Goal: Transaction & Acquisition: Book appointment/travel/reservation

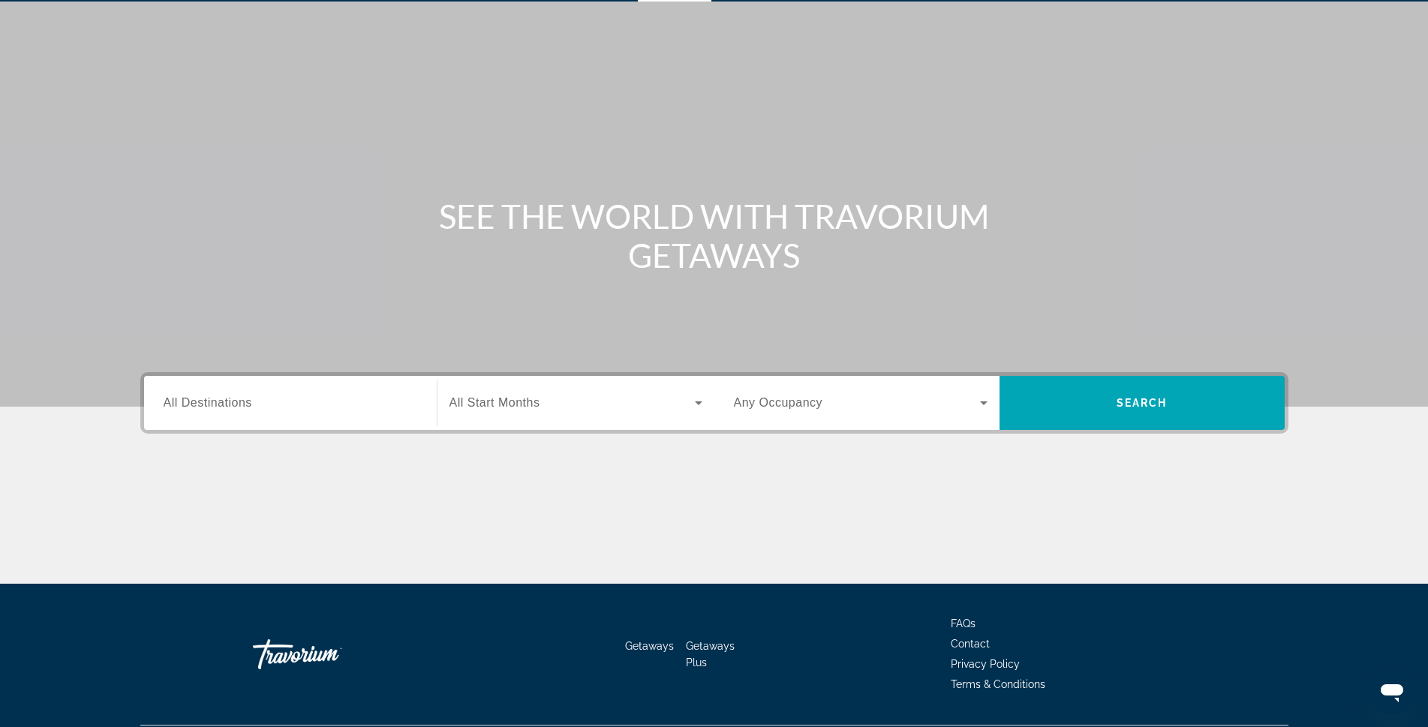
scroll to position [84, 0]
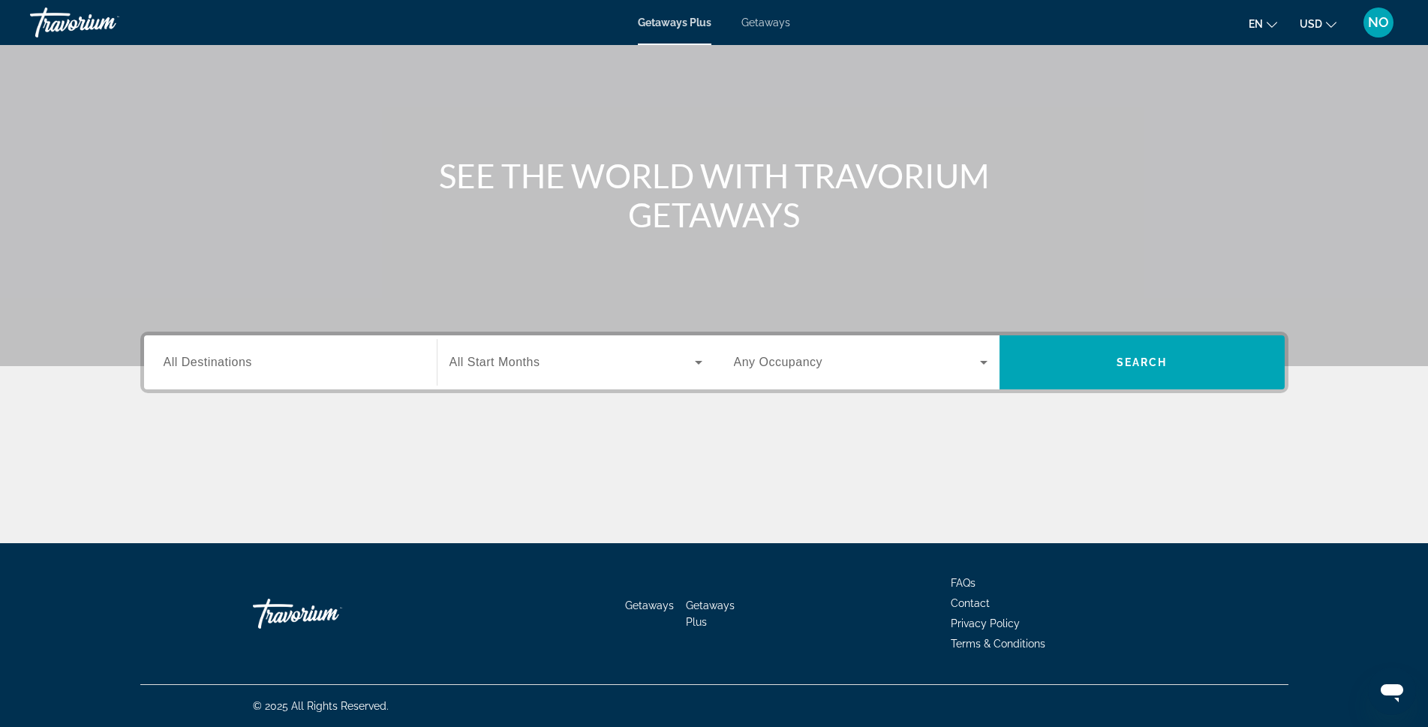
click at [949, 365] on span "Search widget" at bounding box center [857, 362] width 246 height 18
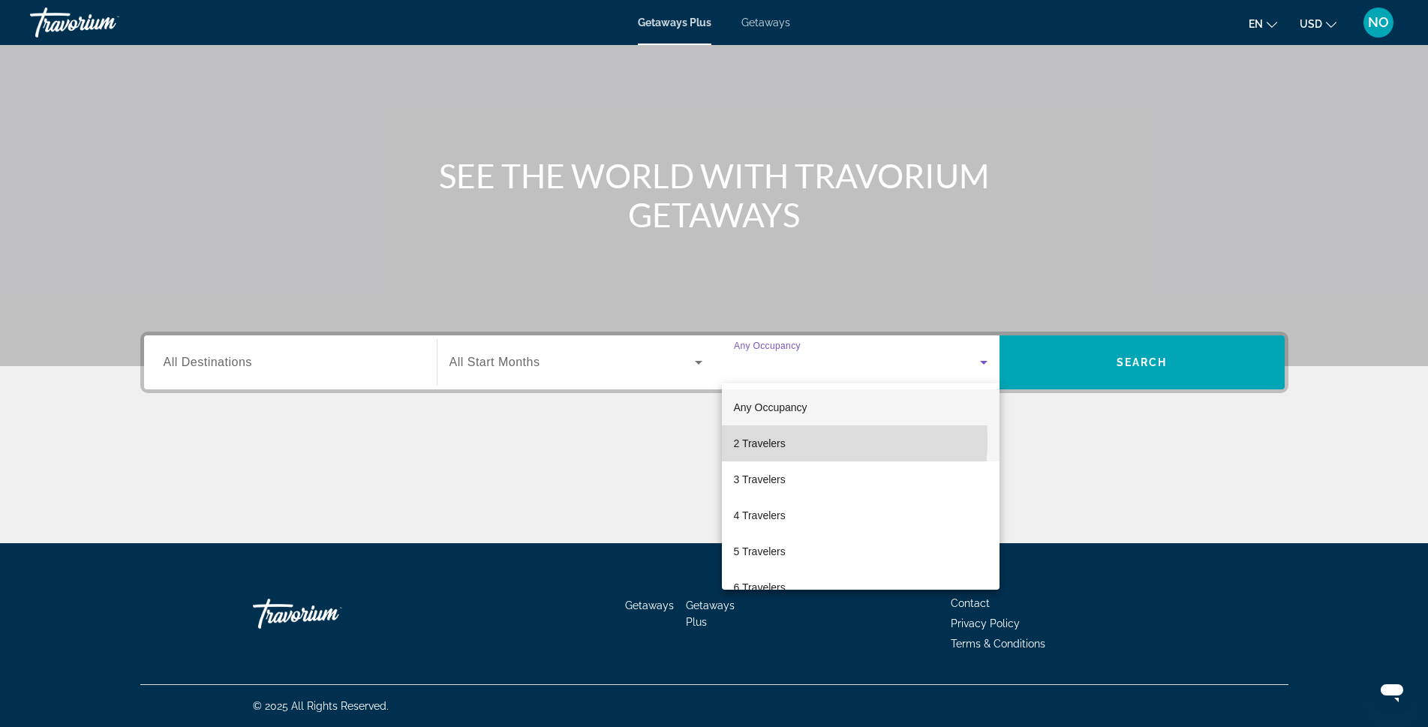
click at [784, 440] on span "2 Travelers" at bounding box center [760, 443] width 52 height 18
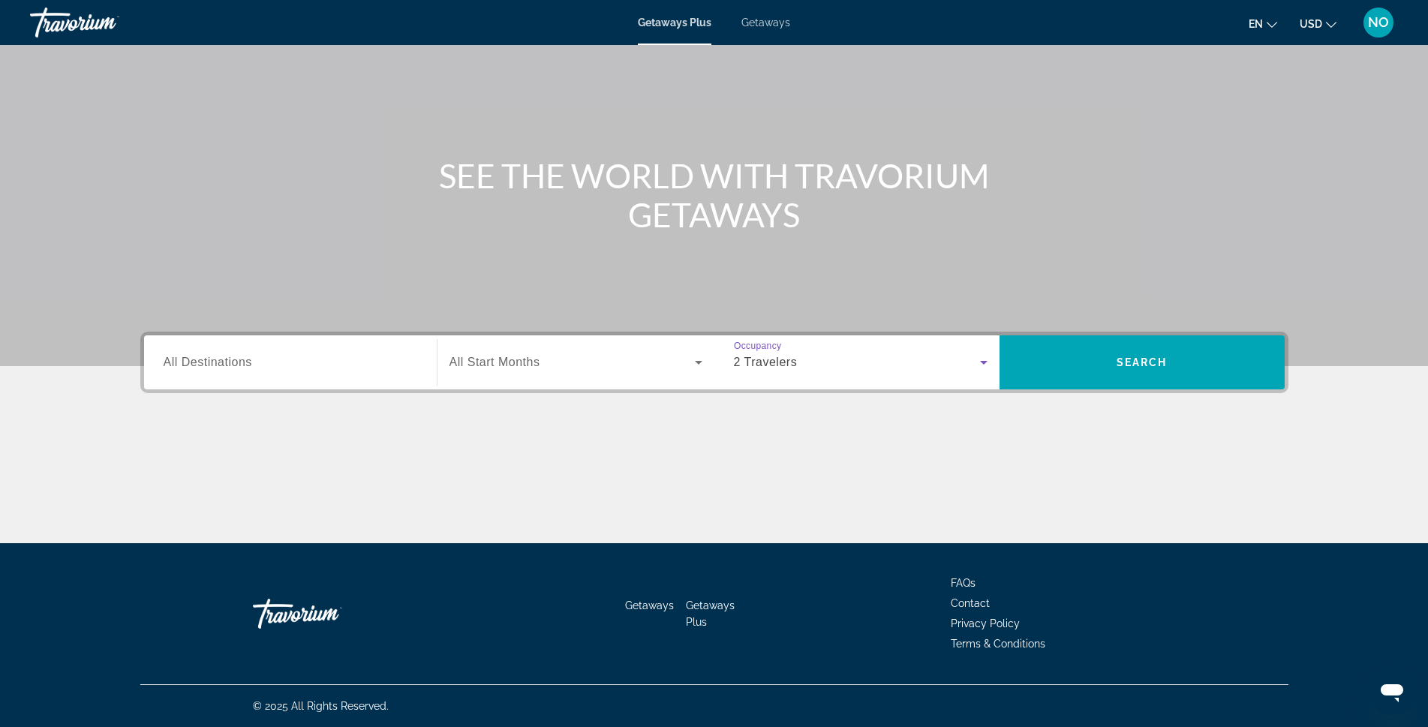
click at [1276, 19] on mat-icon "Change language" at bounding box center [1272, 22] width 11 height 11
click at [1240, 150] on button "русский" at bounding box center [1232, 158] width 67 height 20
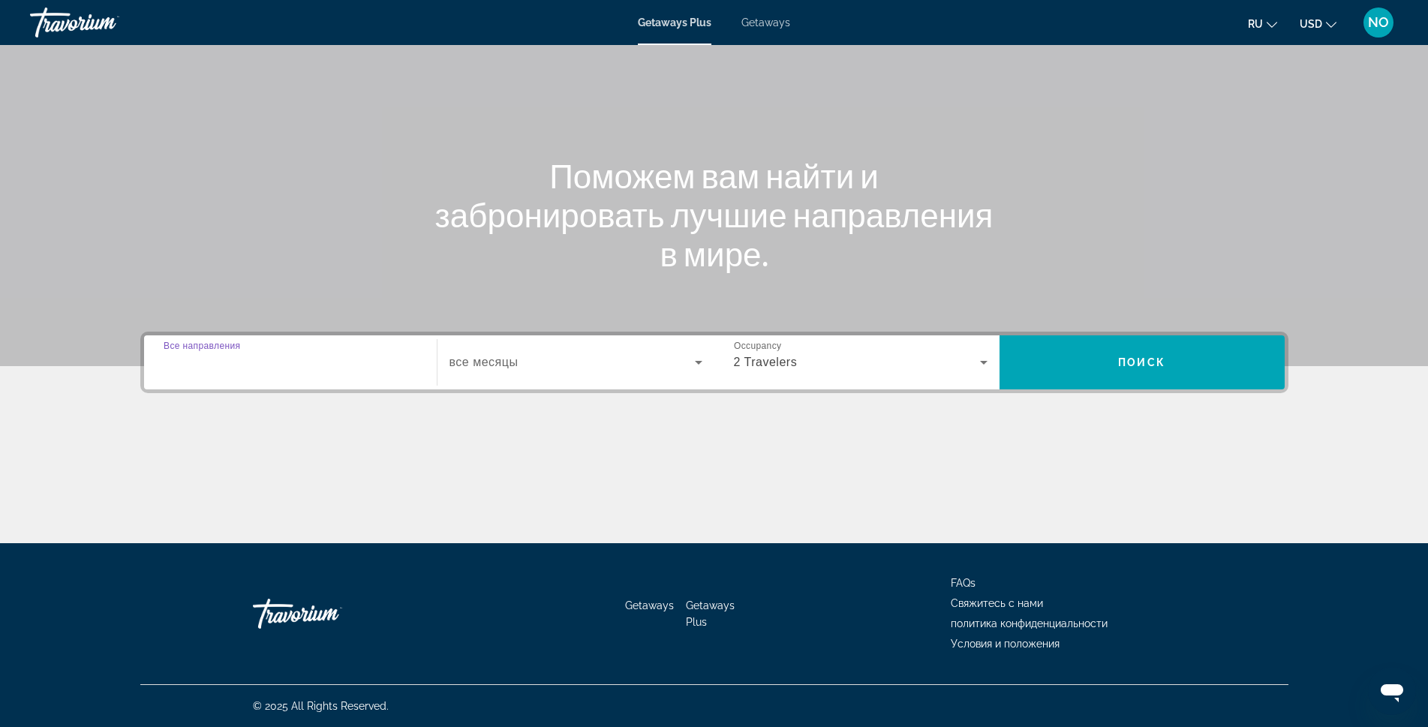
click at [404, 362] on input "Destination Все направления" at bounding box center [291, 363] width 254 height 18
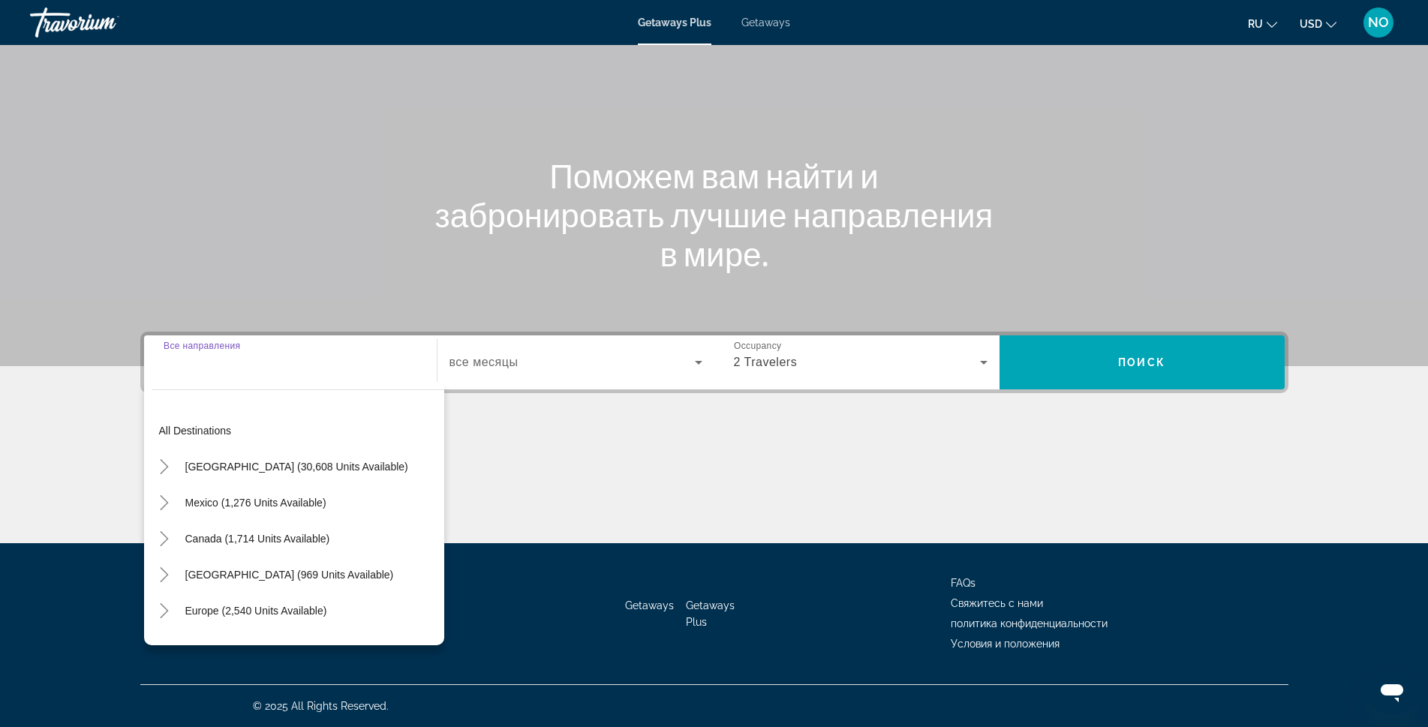
click at [555, 438] on div "Main content" at bounding box center [714, 487] width 1148 height 113
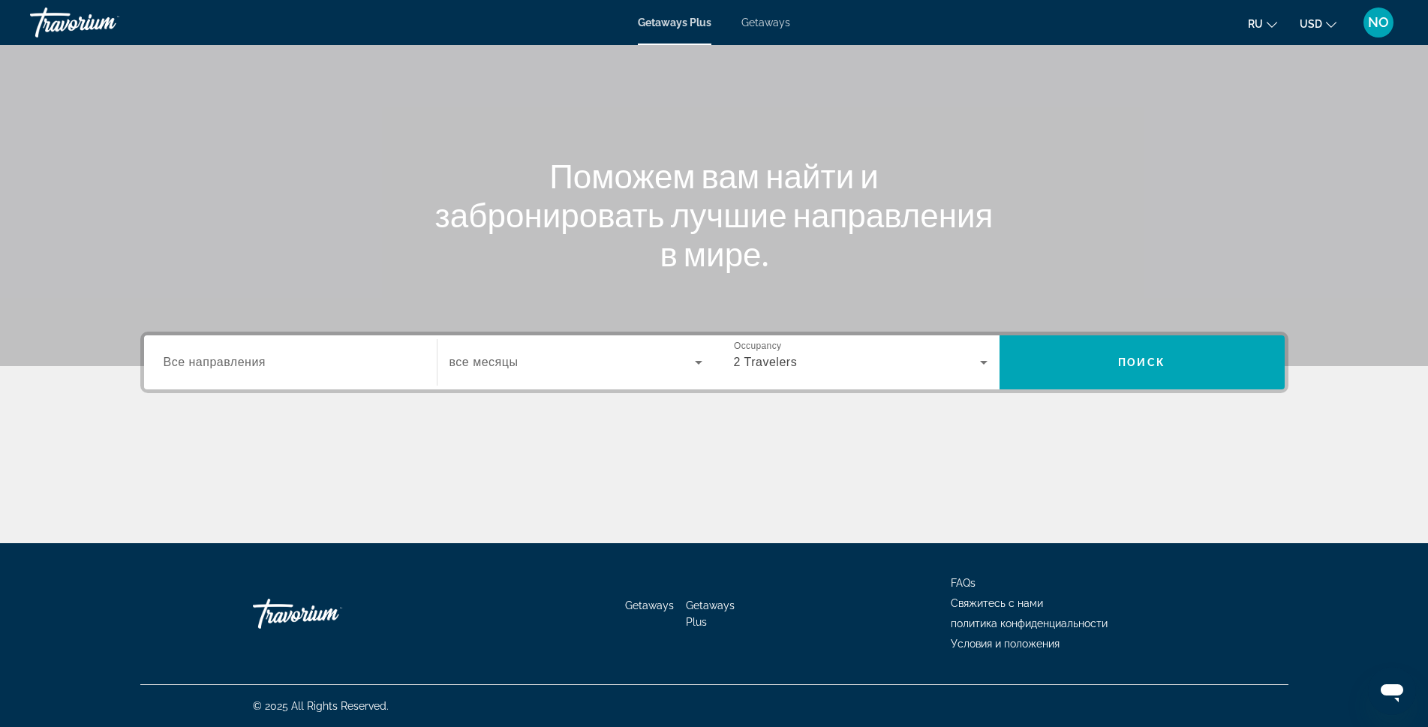
click at [404, 352] on div "Search widget" at bounding box center [291, 362] width 254 height 43
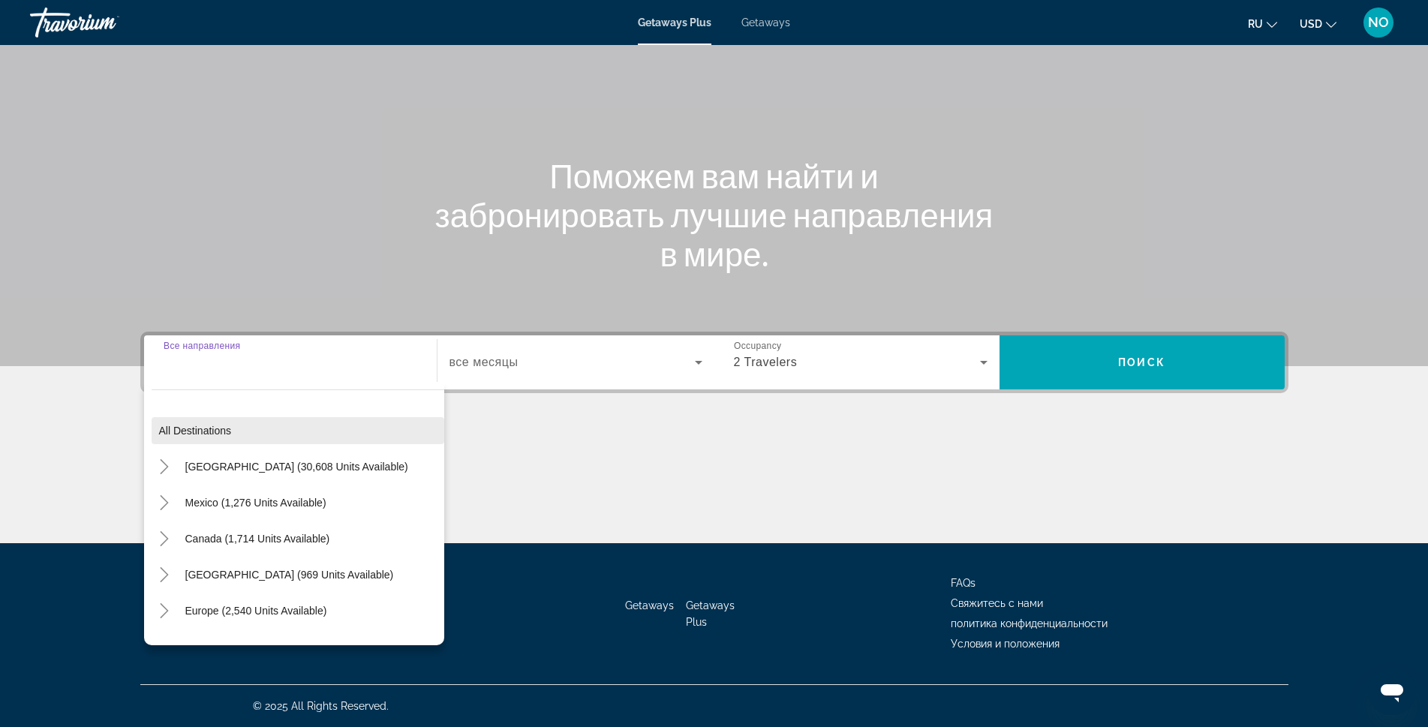
scroll to position [75, 0]
click at [338, 367] on input "Destination Все направления" at bounding box center [291, 363] width 254 height 18
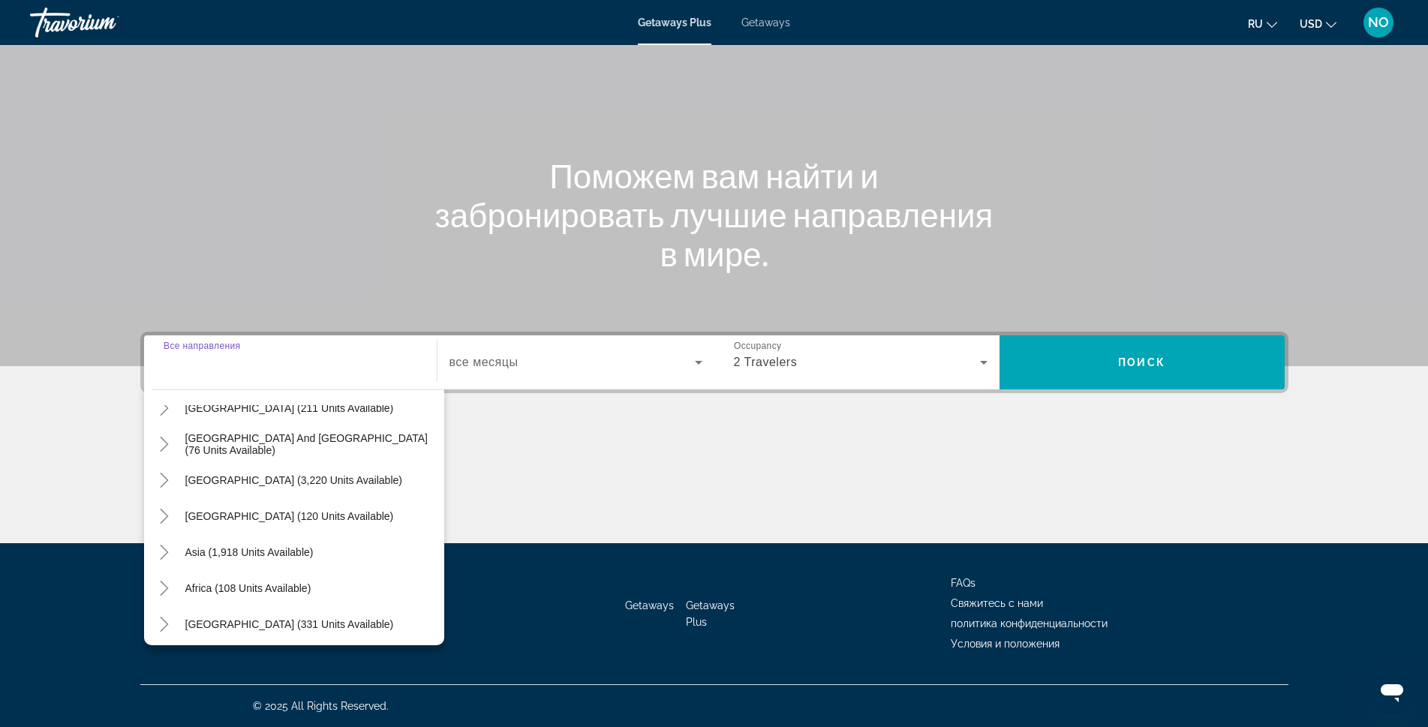
scroll to position [243, 0]
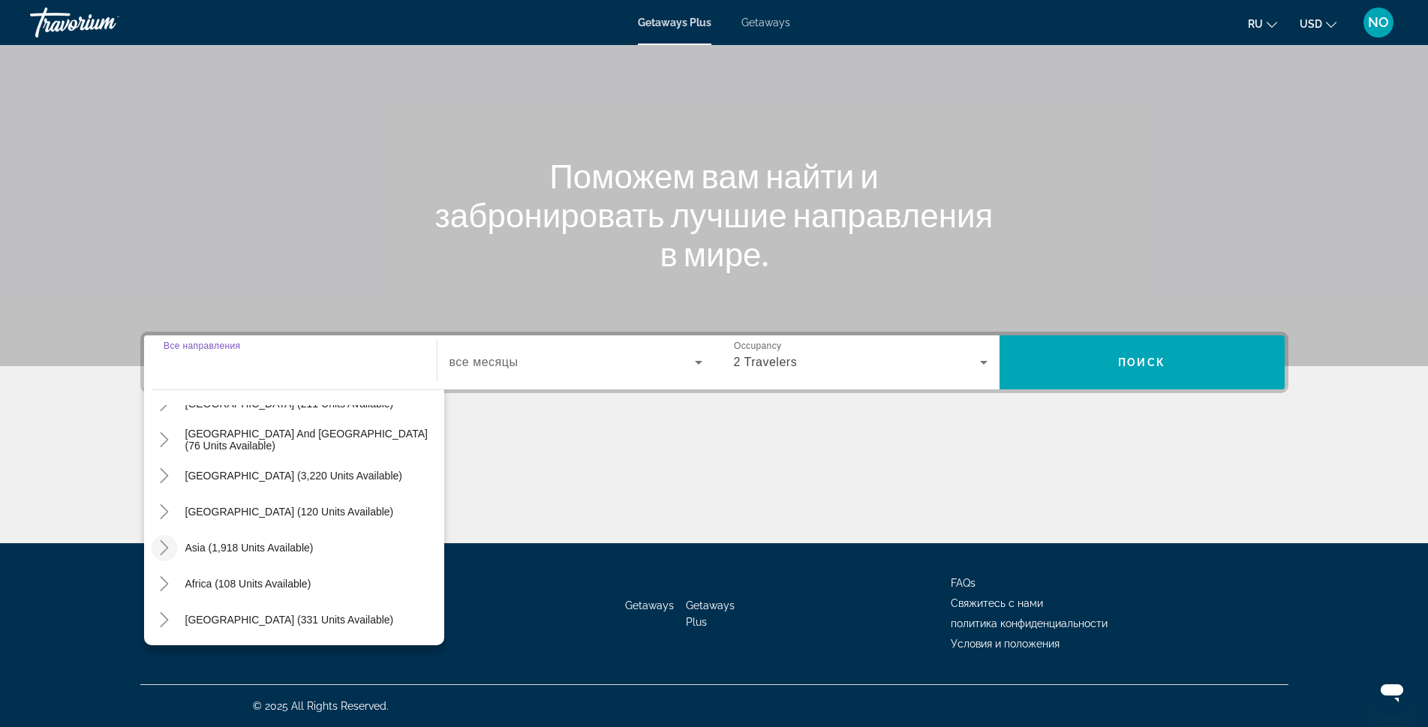
click at [164, 553] on icon "Toggle Asia (1,918 units available)" at bounding box center [164, 547] width 15 height 15
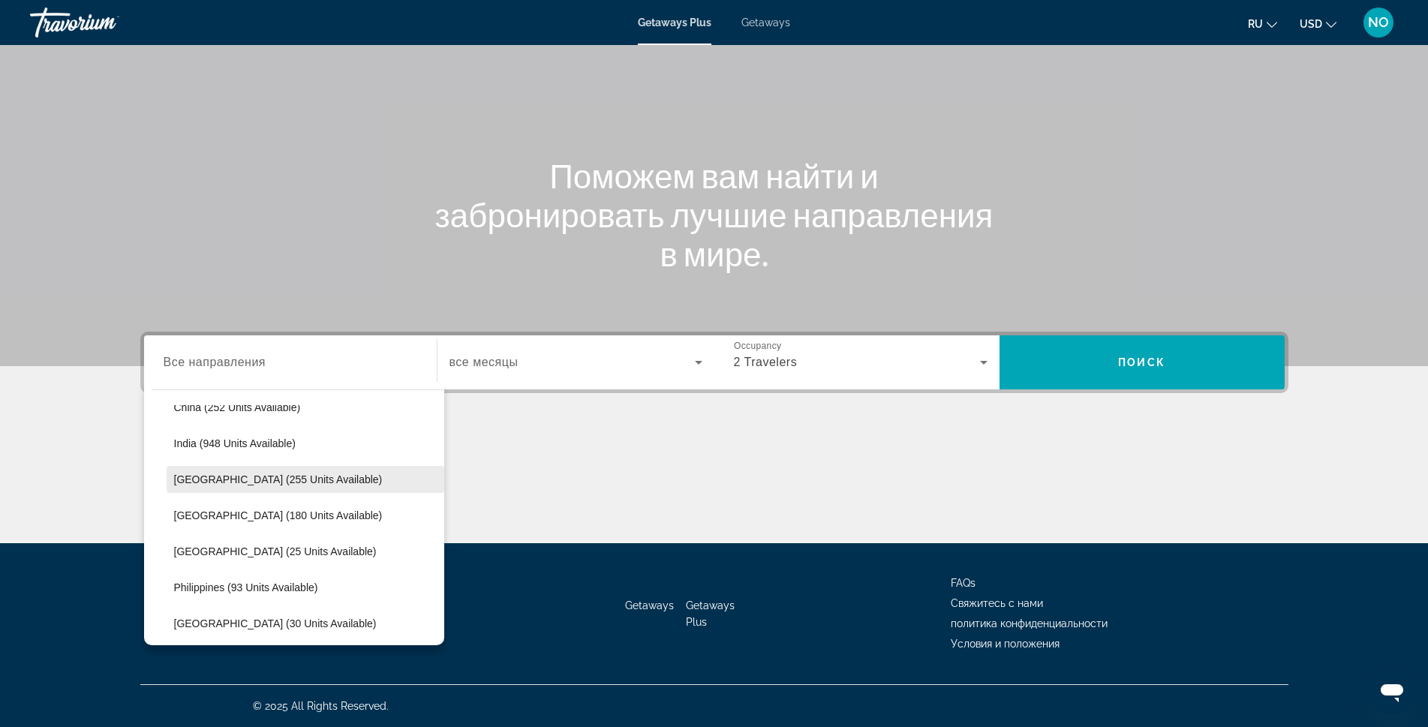
scroll to position [518, 0]
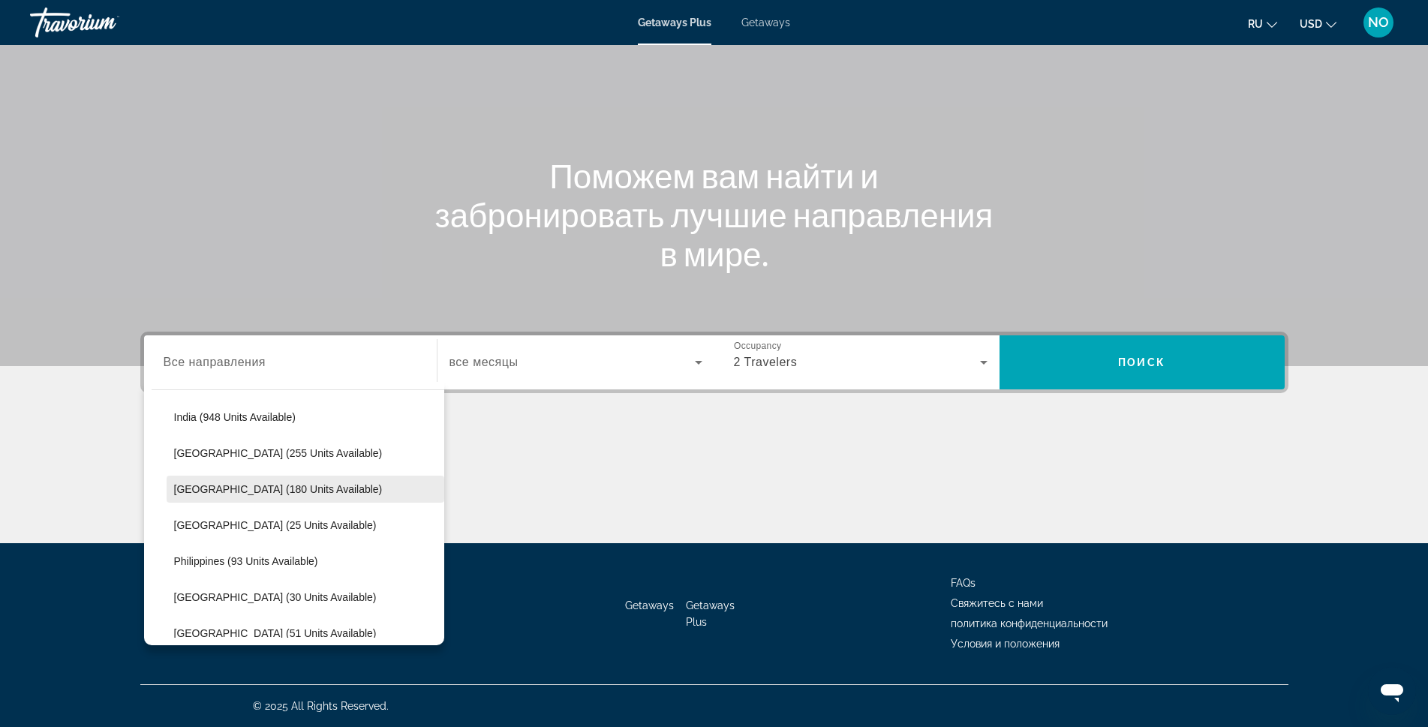
click at [233, 489] on span "Malaysia (180 units available)" at bounding box center [278, 489] width 209 height 12
type input "**********"
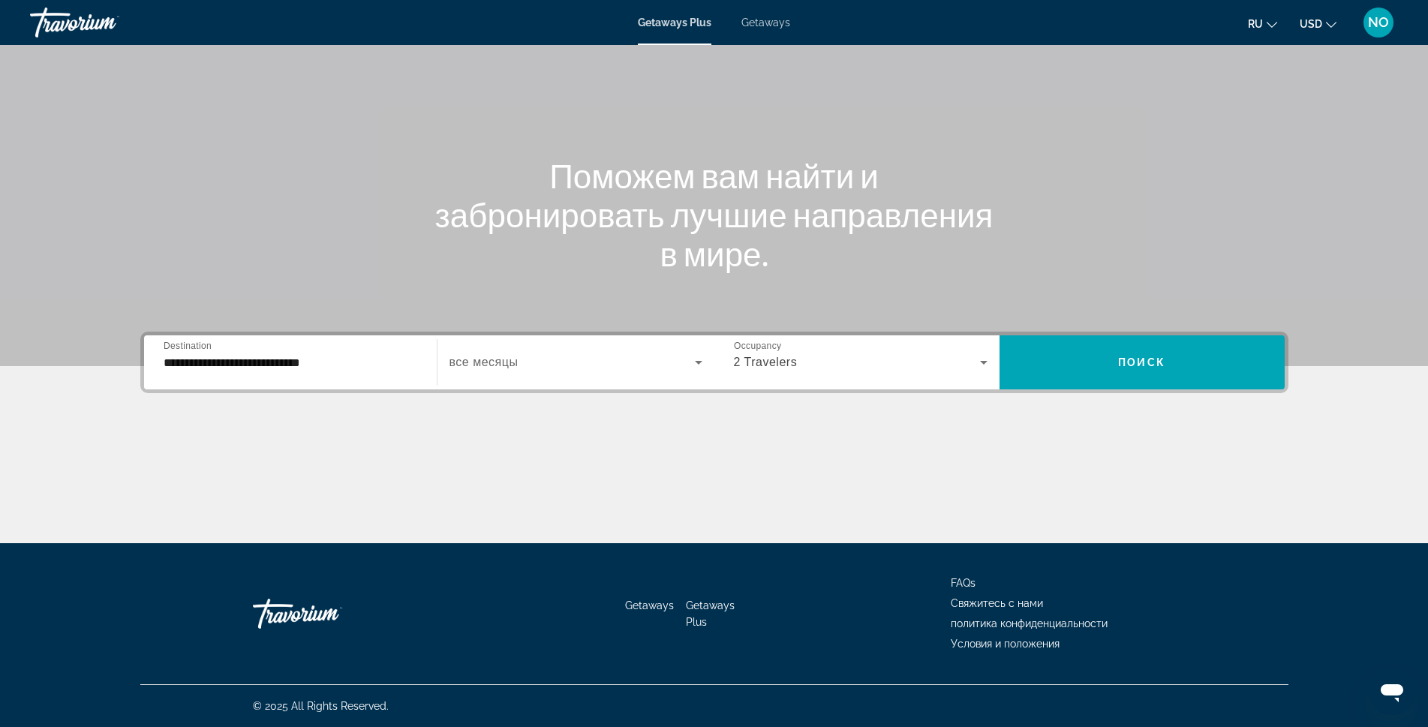
click at [513, 375] on div "Search widget" at bounding box center [575, 362] width 253 height 42
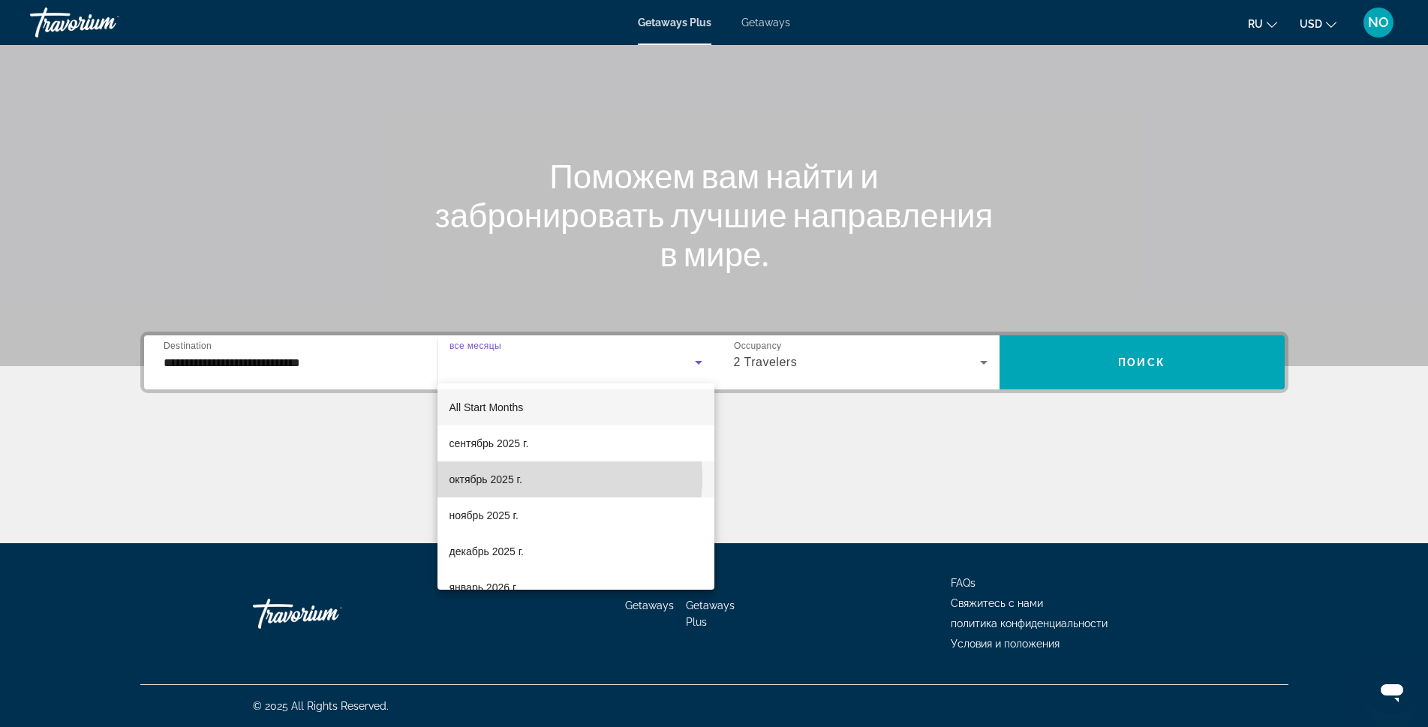
click at [528, 478] on mat-option "октябрь 2025 г." at bounding box center [575, 480] width 277 height 36
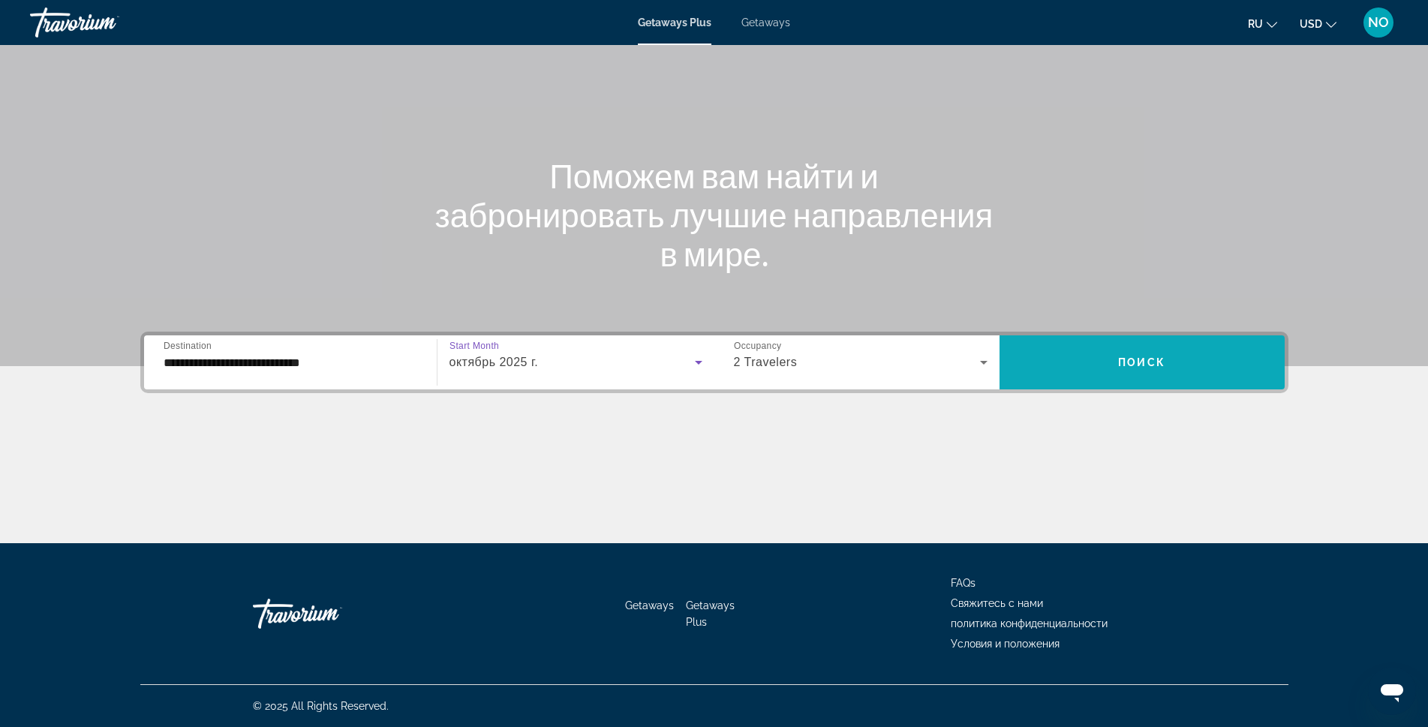
click at [1135, 359] on span "Поиск" at bounding box center [1141, 362] width 47 height 12
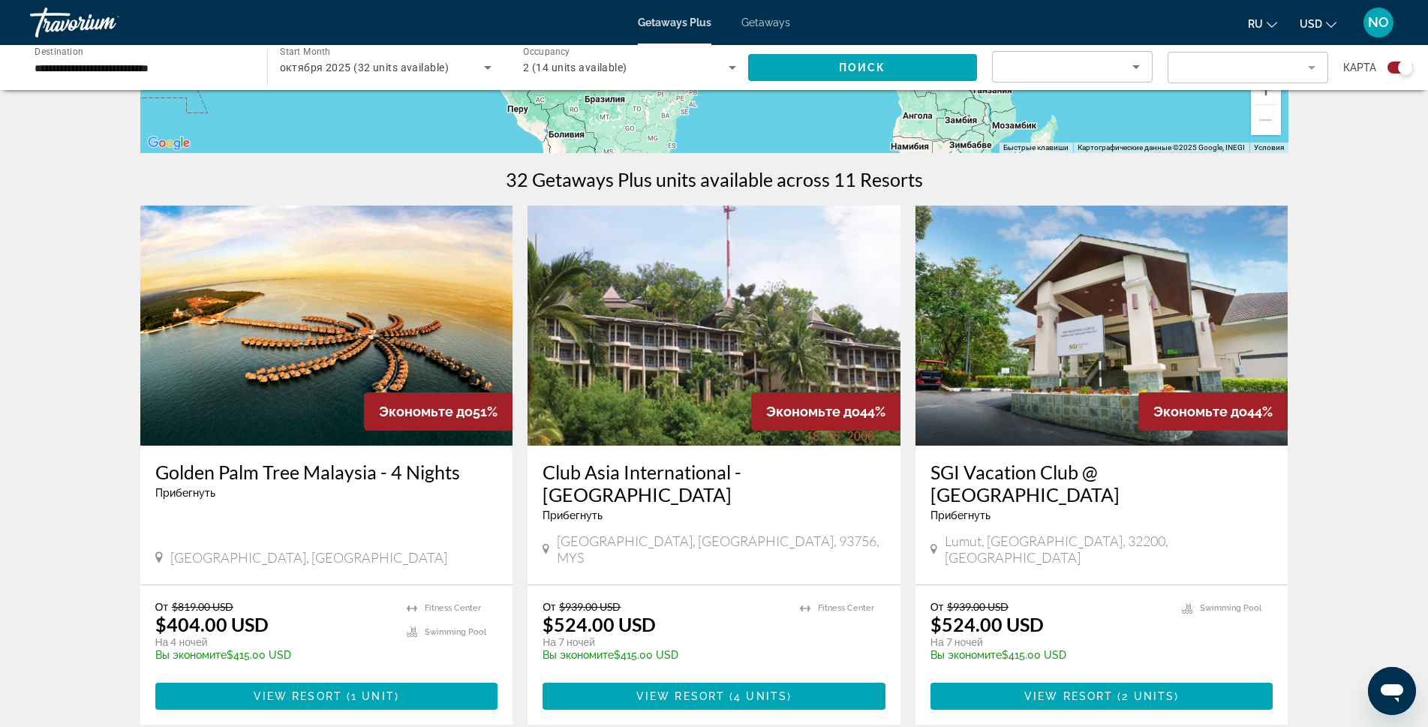
scroll to position [387, 0]
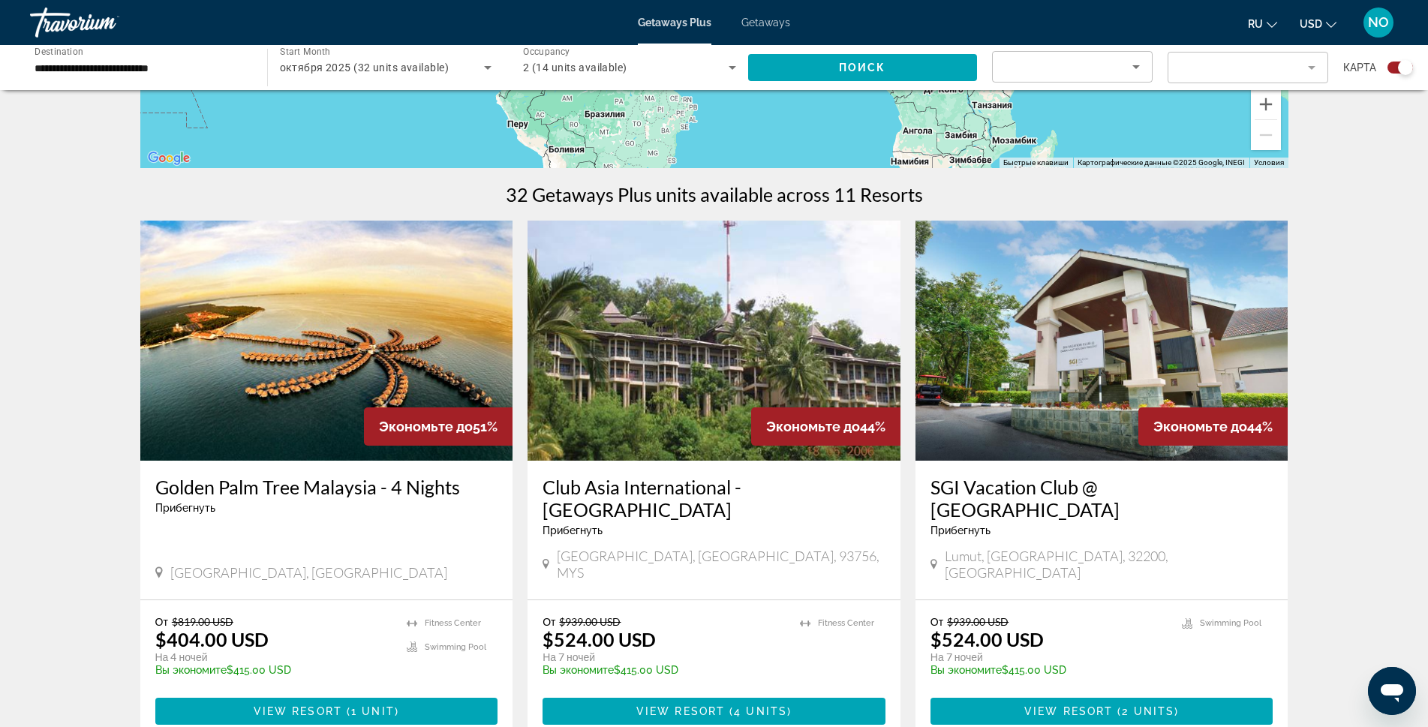
click at [369, 364] on img "Main content" at bounding box center [326, 341] width 373 height 240
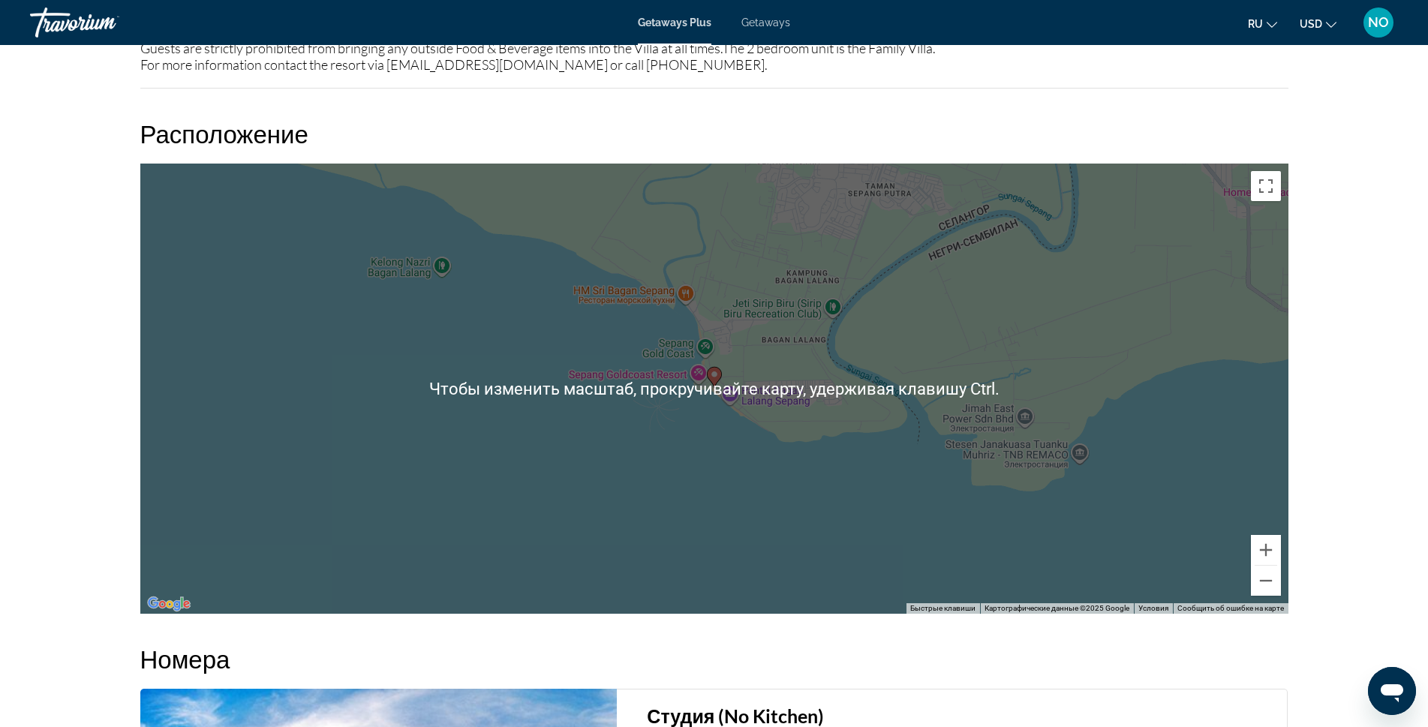
scroll to position [1801, 0]
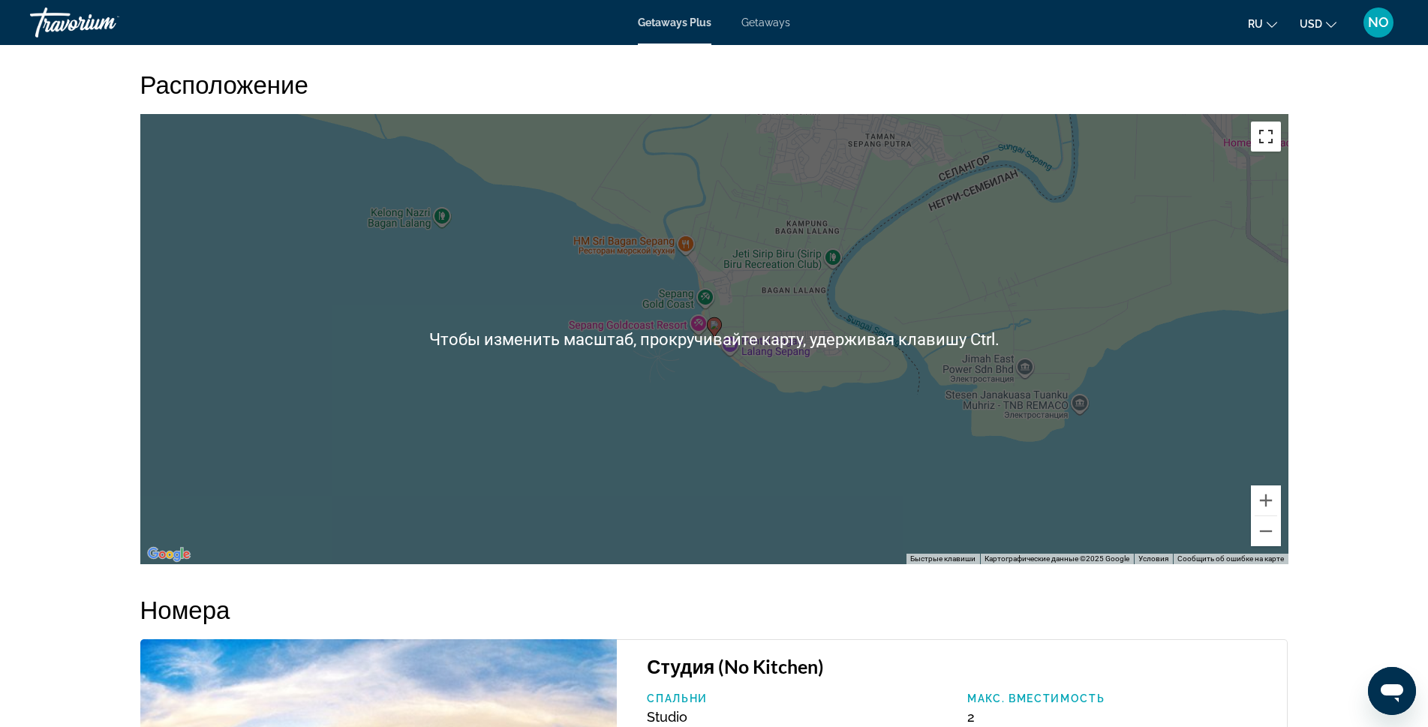
drag, startPoint x: 1266, startPoint y: 139, endPoint x: 1267, endPoint y: 192, distance: 53.3
click at [1267, 139] on button "Включить полноэкранный режим" at bounding box center [1266, 137] width 30 height 30
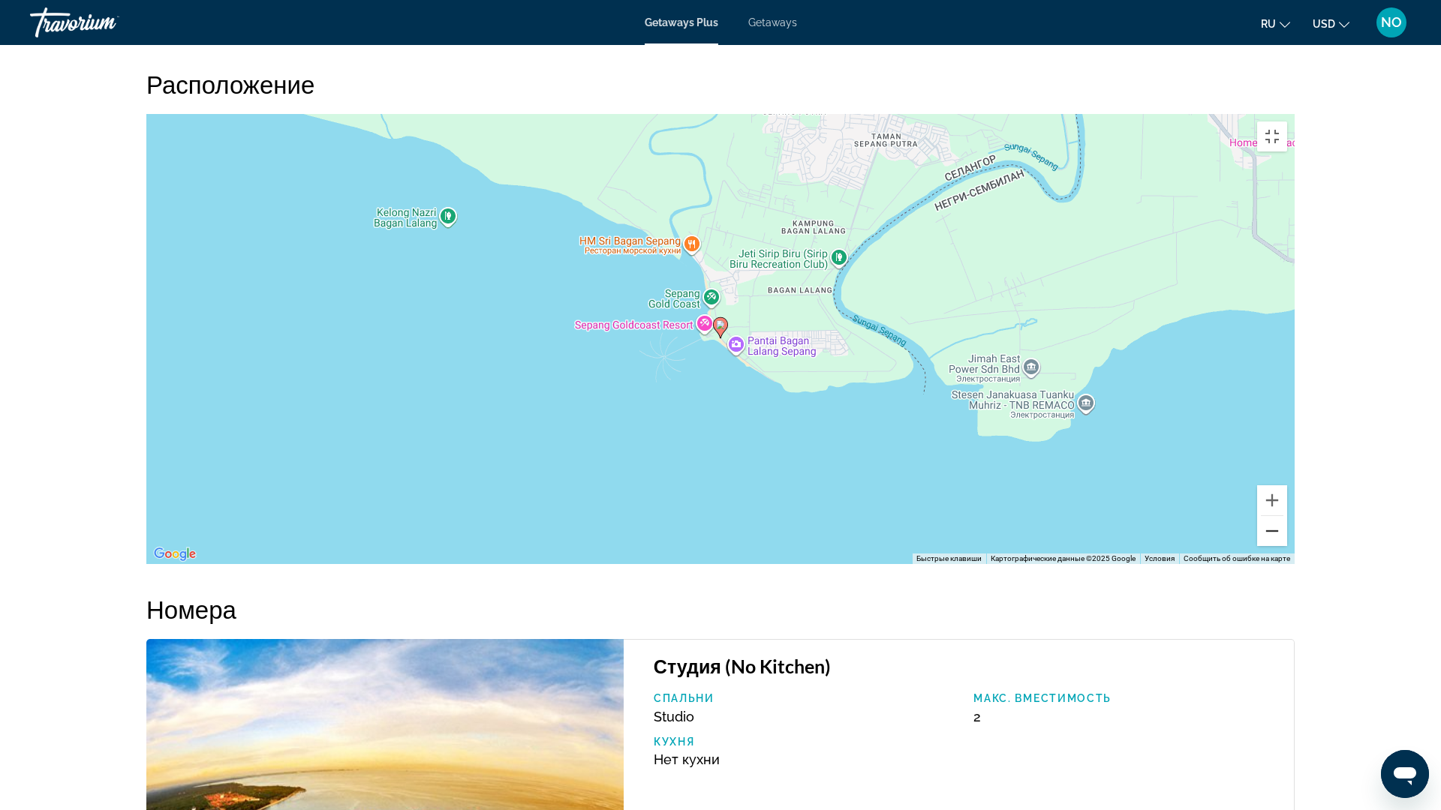
click at [1287, 546] on button "Уменьшить" at bounding box center [1272, 531] width 30 height 30
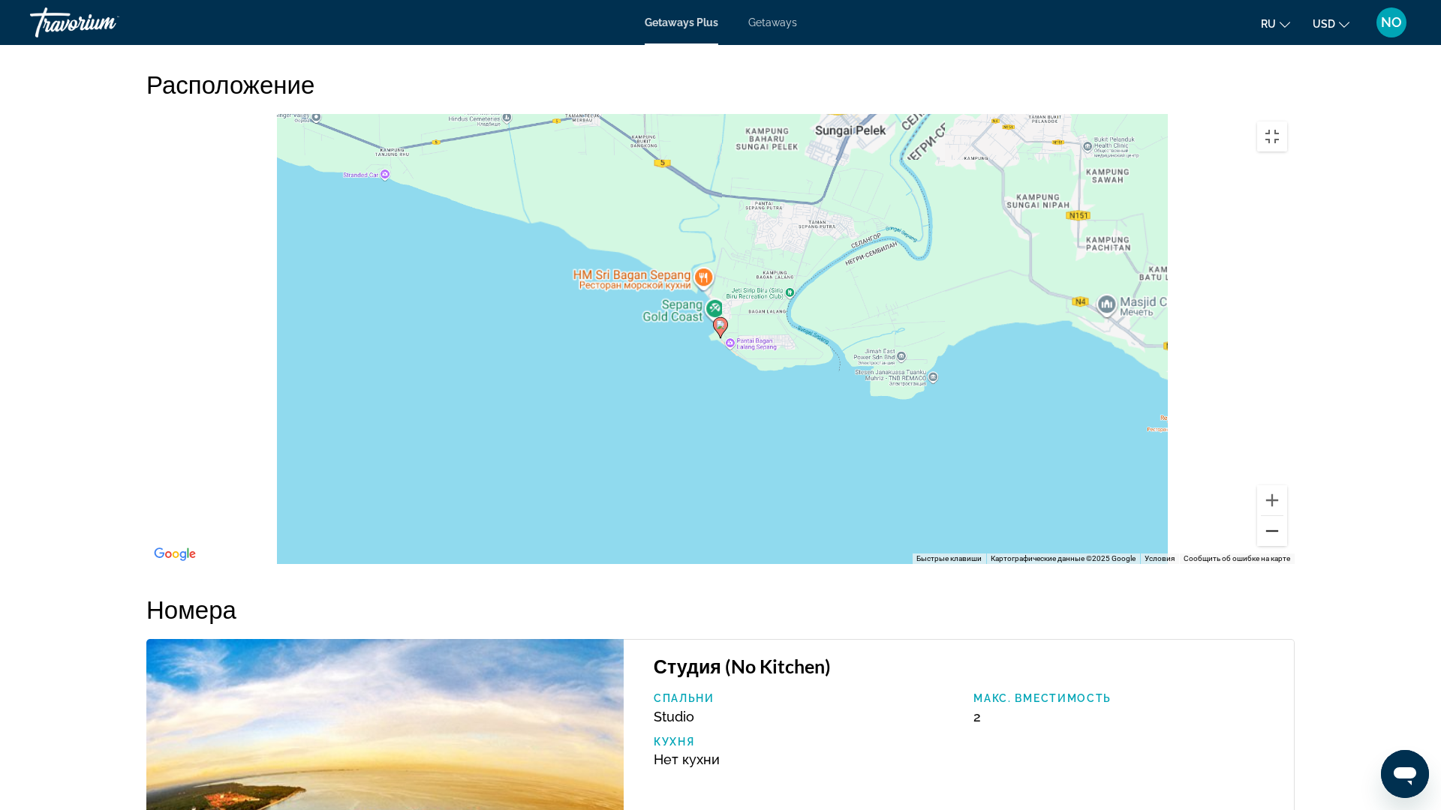
click at [1287, 546] on button "Уменьшить" at bounding box center [1272, 531] width 30 height 30
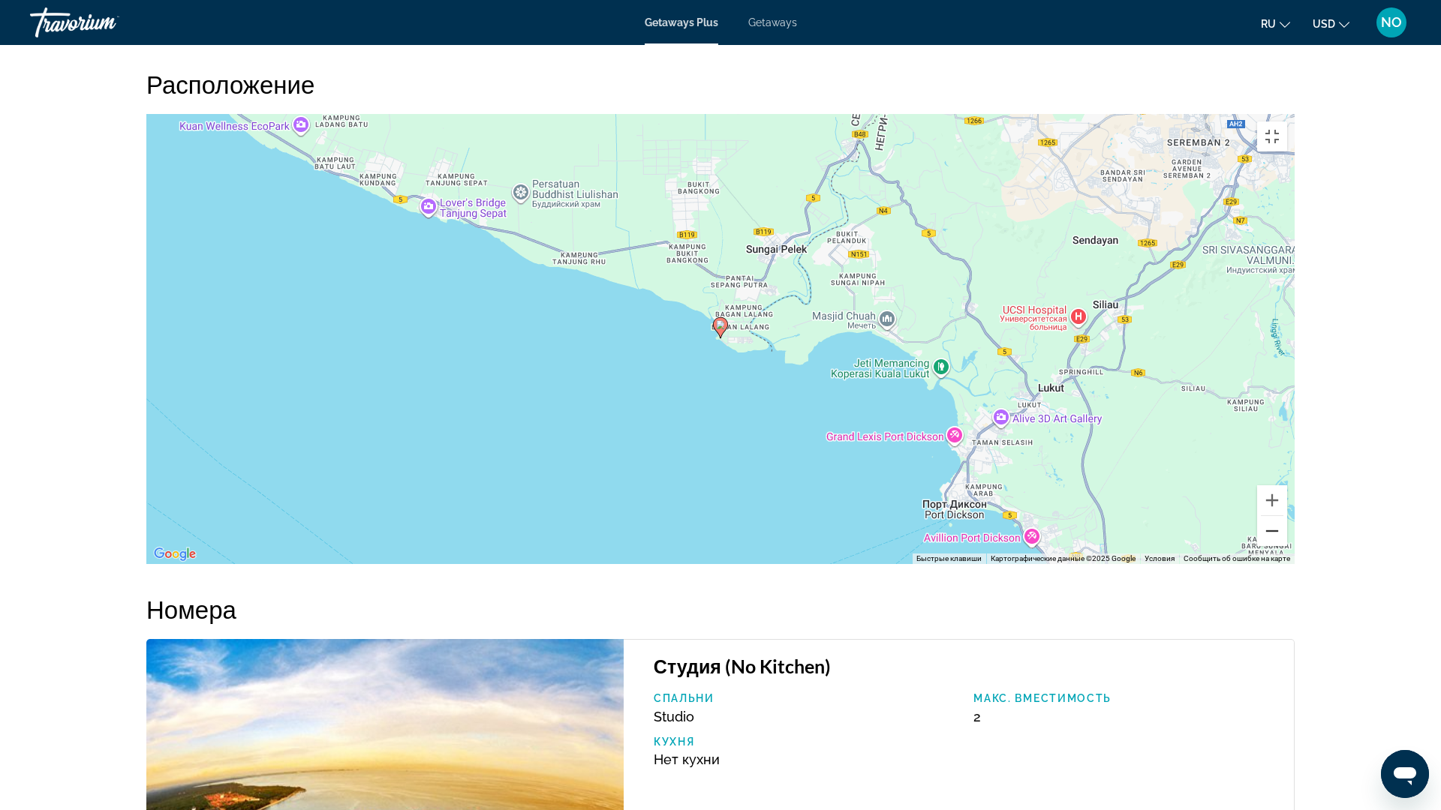
click at [1287, 546] on button "Уменьшить" at bounding box center [1272, 531] width 30 height 30
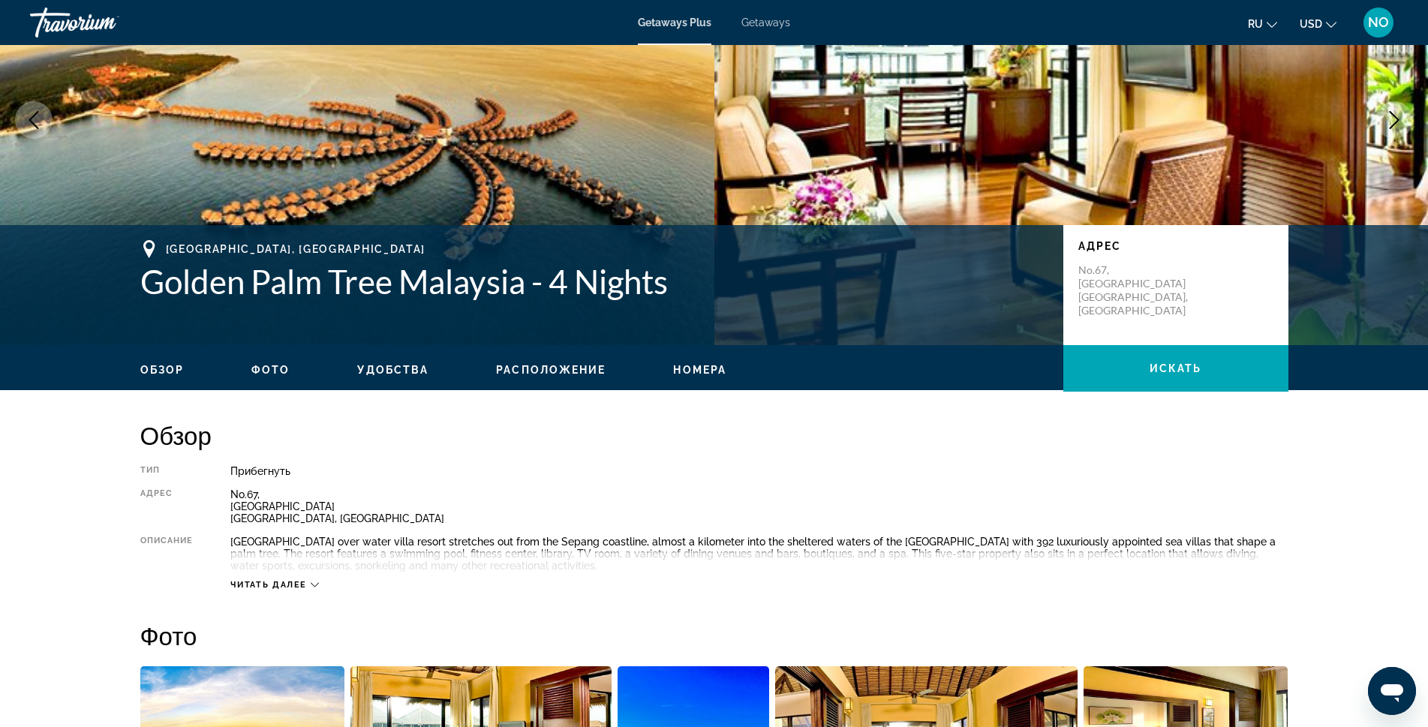
scroll to position [0, 0]
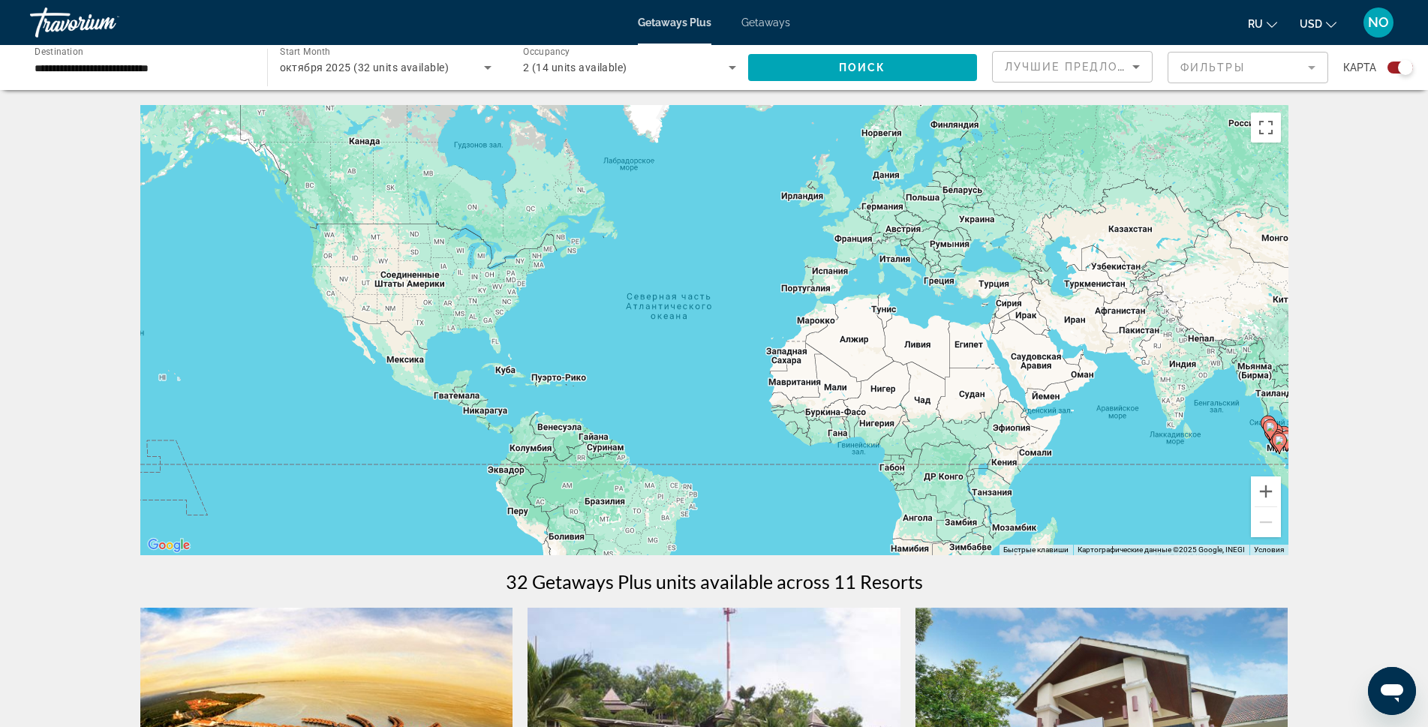
click at [164, 62] on input "**********" at bounding box center [141, 68] width 213 height 18
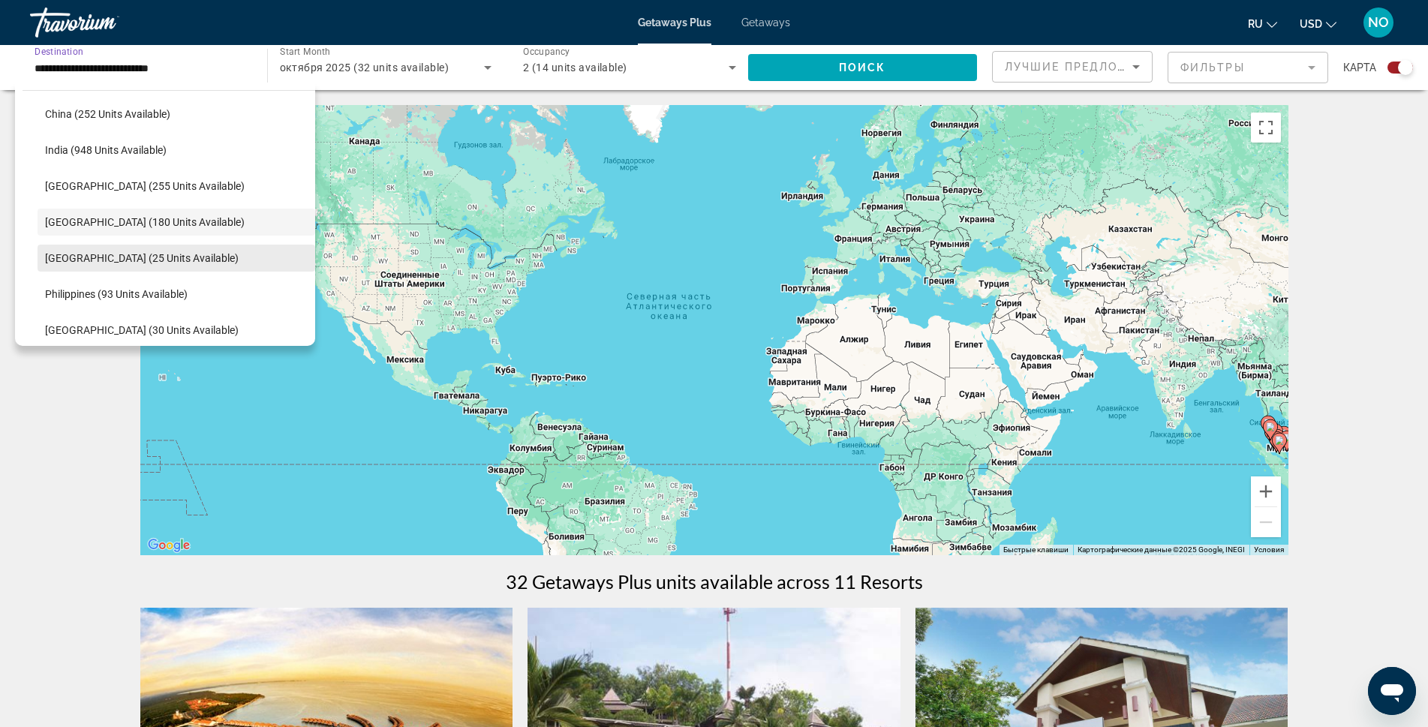
scroll to position [561, 0]
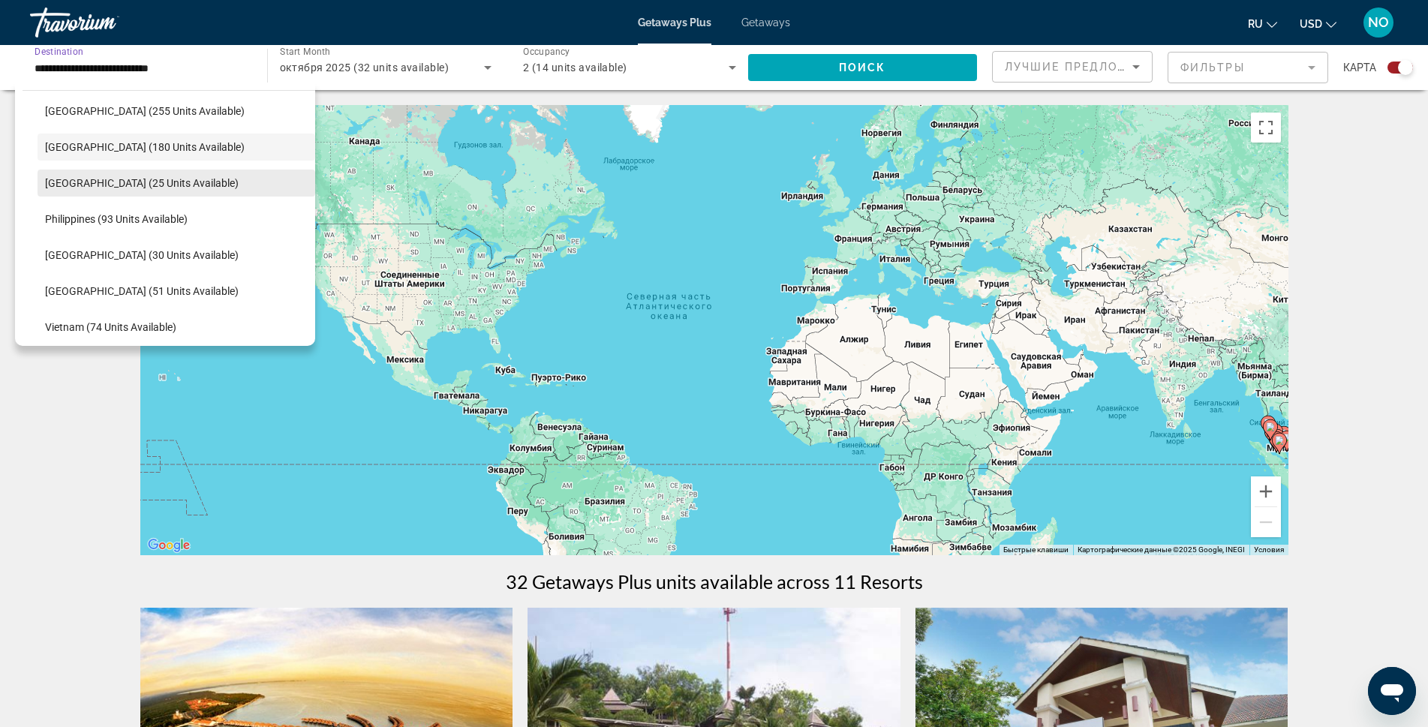
click at [109, 185] on span "Maldives (25 units available)" at bounding box center [142, 183] width 194 height 12
type input "**********"
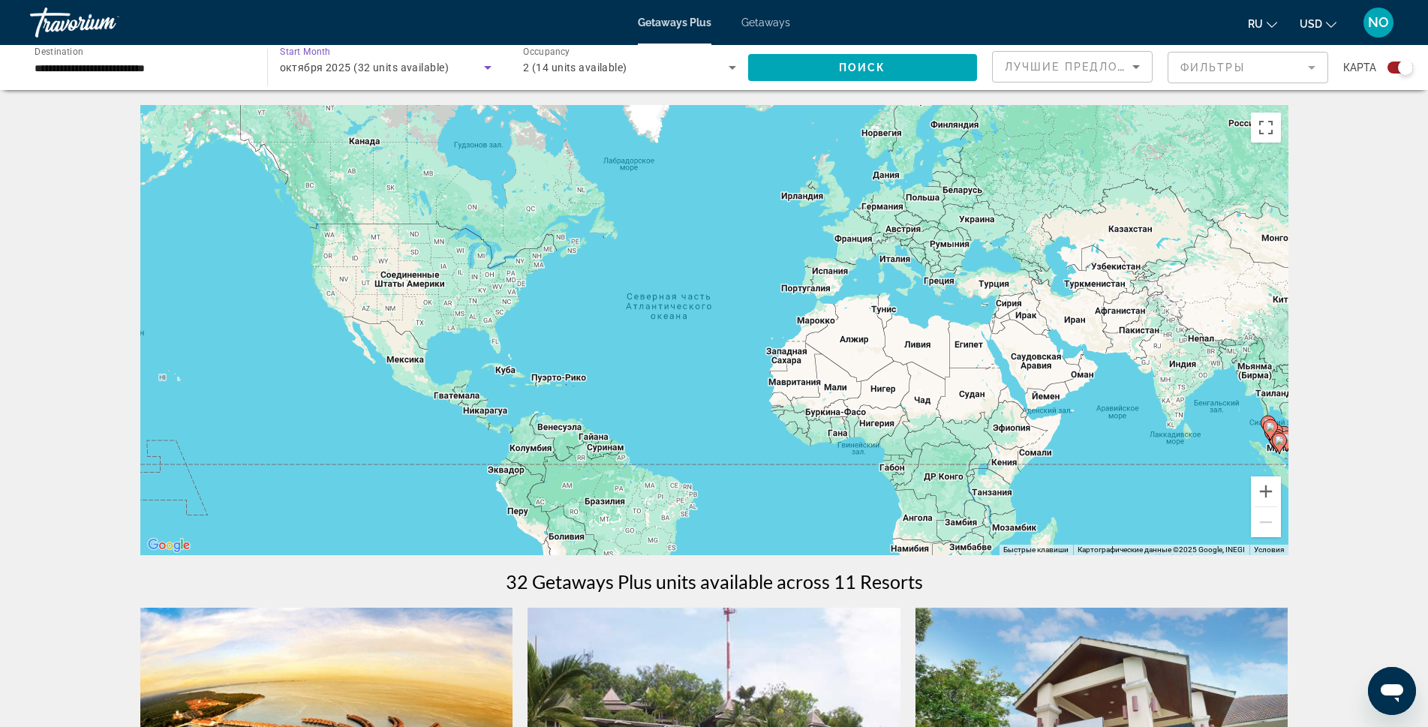
click at [447, 75] on div "октября 2025 (32 units available)" at bounding box center [382, 68] width 205 height 18
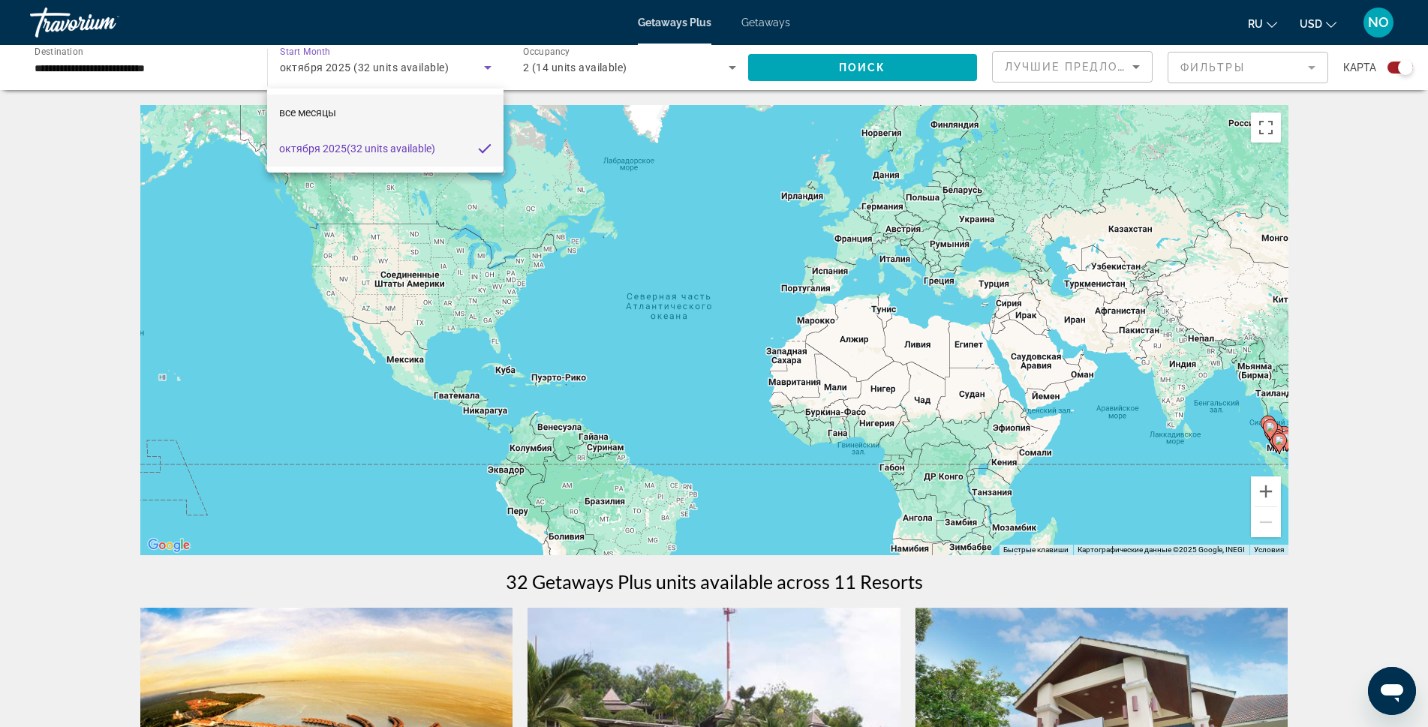
click at [328, 113] on span "все месяцы" at bounding box center [307, 113] width 57 height 12
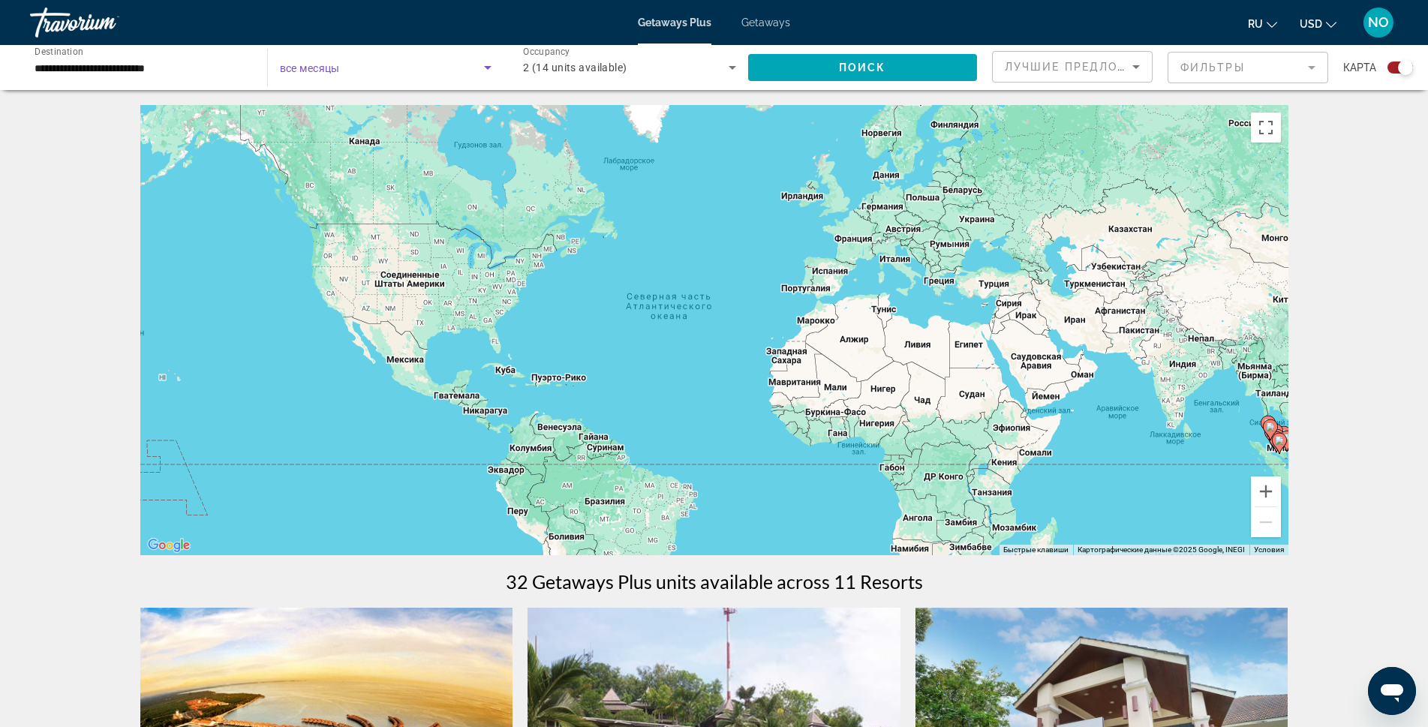
click at [492, 64] on icon "Search widget" at bounding box center [488, 68] width 18 height 18
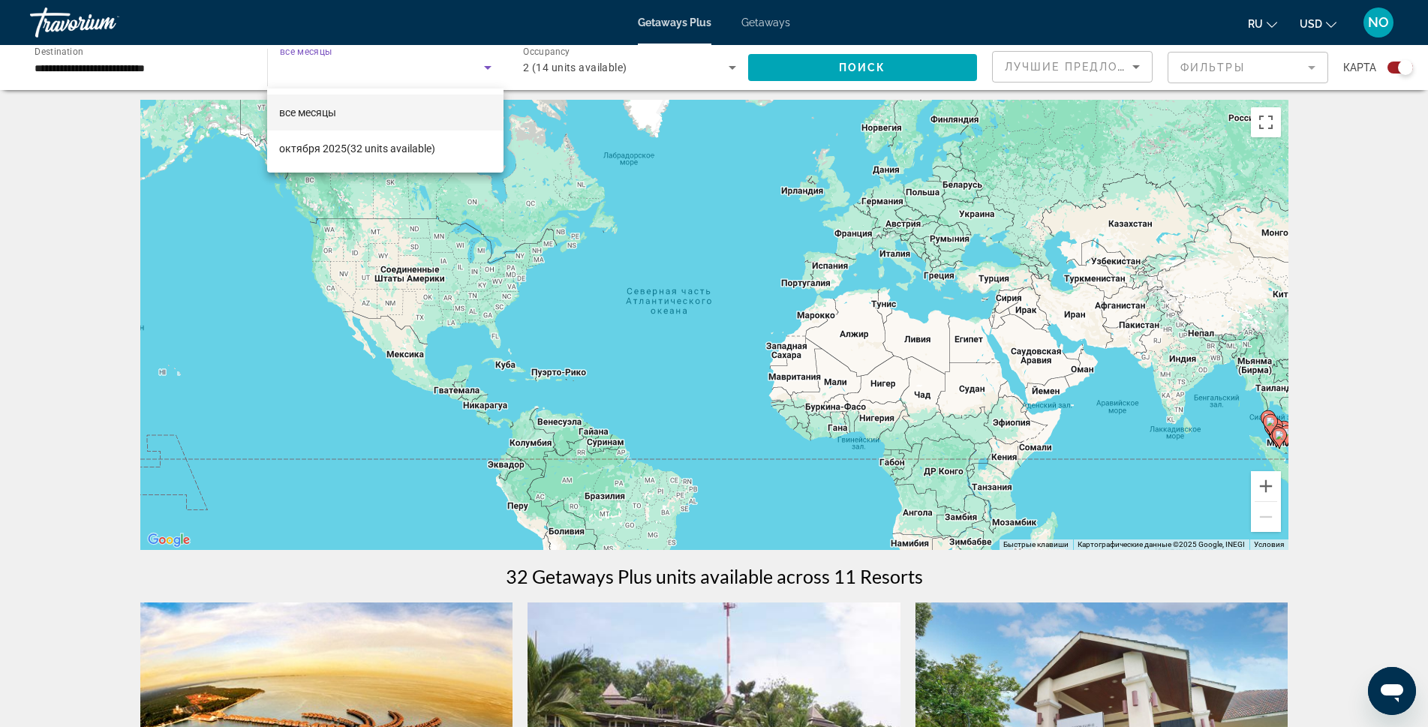
scroll to position [0, 0]
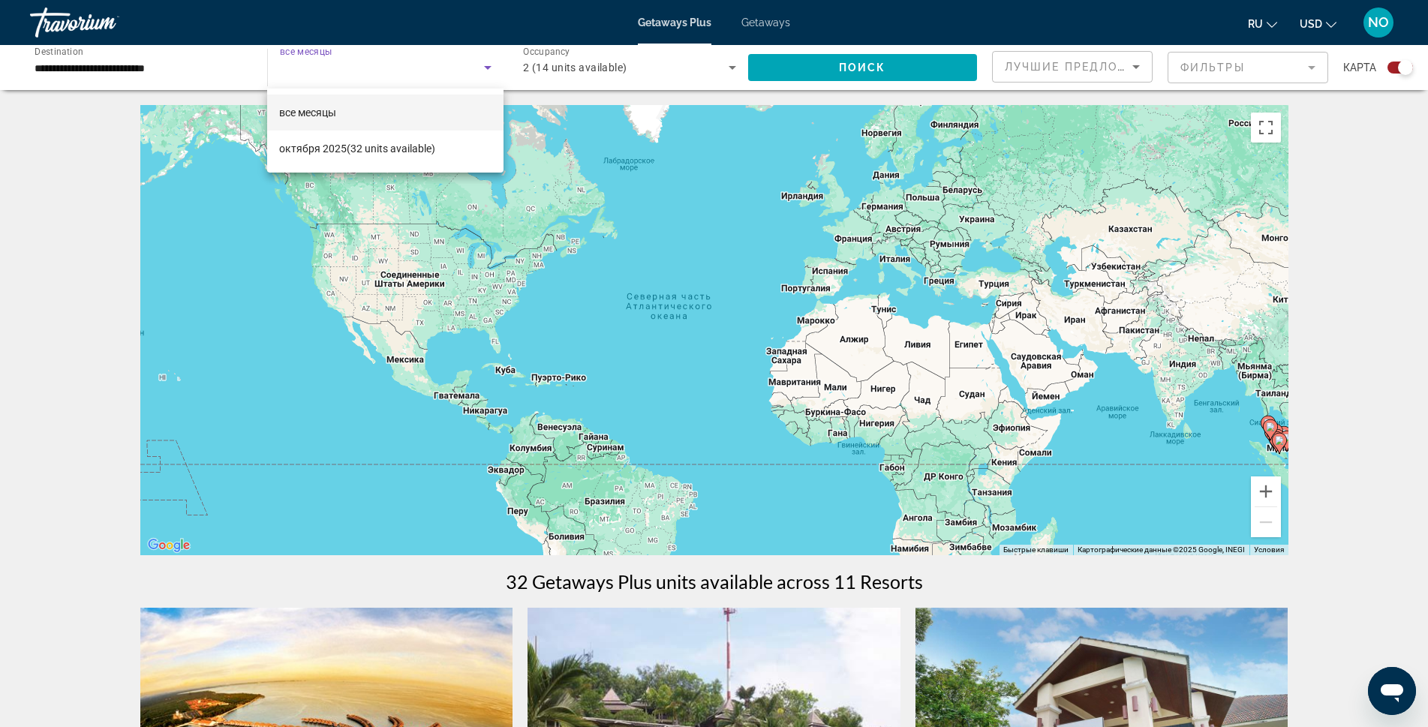
click at [850, 70] on div at bounding box center [714, 363] width 1428 height 727
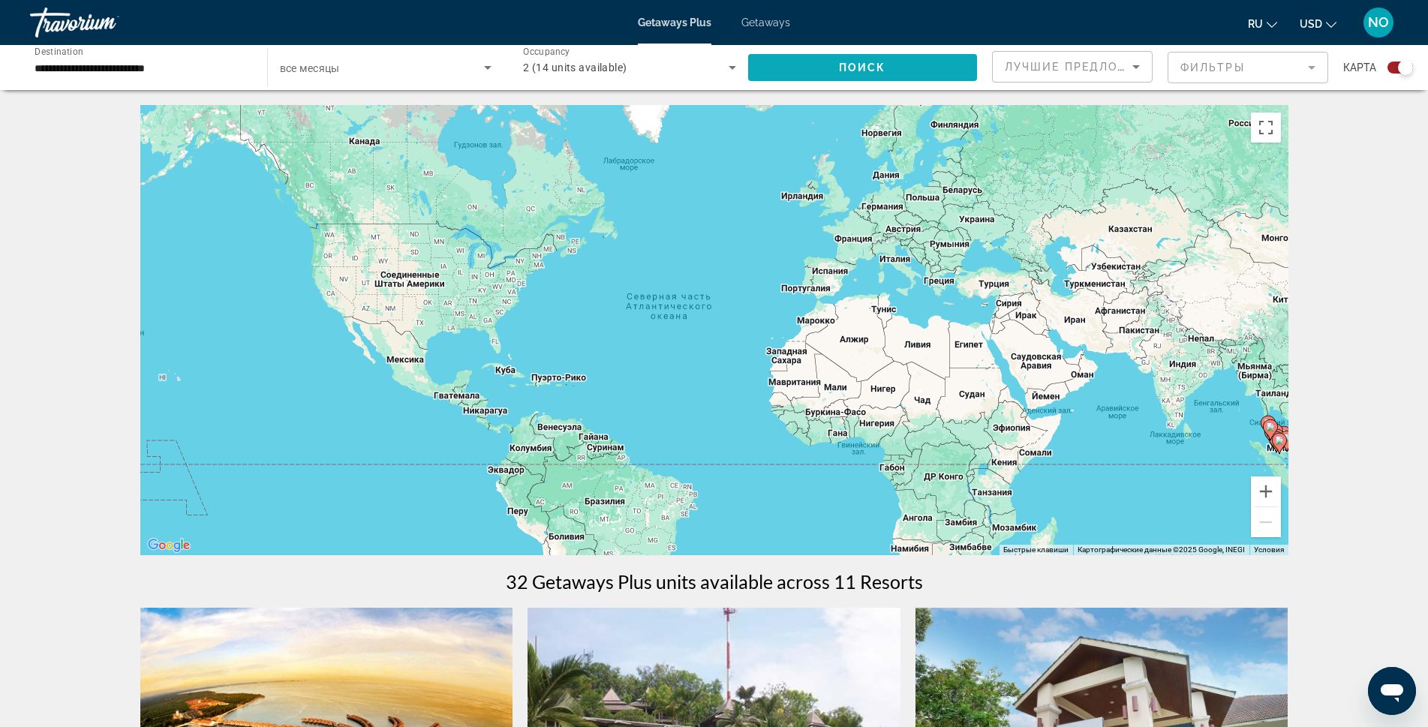
click at [825, 71] on span "Search widget" at bounding box center [863, 68] width 230 height 36
